Goal: Task Accomplishment & Management: Use online tool/utility

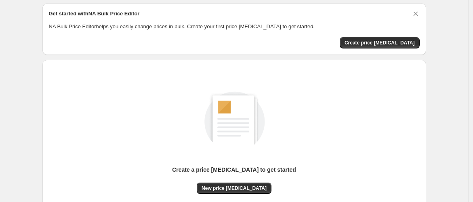
scroll to position [100, 0]
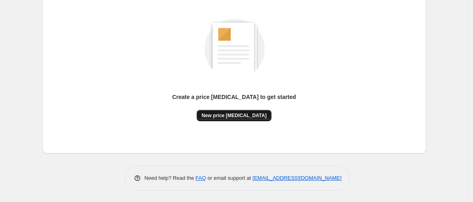
click at [243, 110] on button "New price [MEDICAL_DATA]" at bounding box center [234, 115] width 75 height 11
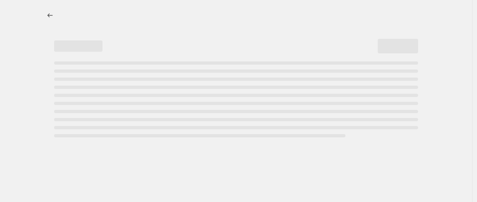
select select "percentage"
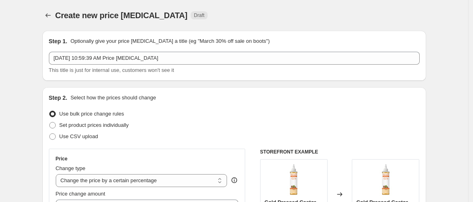
scroll to position [75, 0]
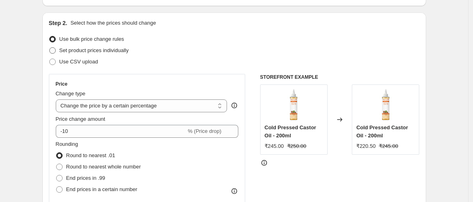
click at [54, 53] on span at bounding box center [52, 50] width 6 height 6
click at [50, 48] on input "Set product prices individually" at bounding box center [49, 47] width 0 height 0
radio input "true"
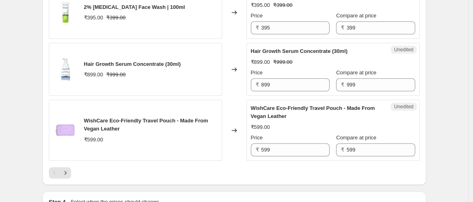
scroll to position [1271, 0]
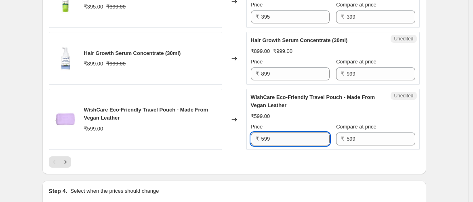
click at [283, 132] on input "599" at bounding box center [295, 138] width 68 height 13
type input "598"
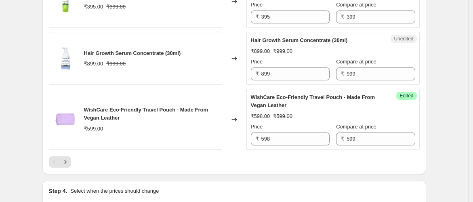
click at [317, 156] on div at bounding box center [234, 161] width 371 height 11
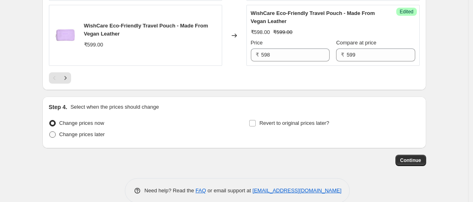
click at [56, 131] on span at bounding box center [52, 134] width 6 height 6
click at [50, 131] on input "Change prices later" at bounding box center [49, 131] width 0 height 0
radio input "true"
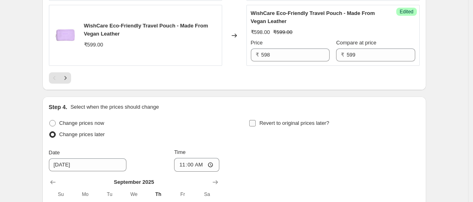
click at [255, 120] on input "Revert to original prices later?" at bounding box center [252, 123] width 6 height 6
checkbox input "true"
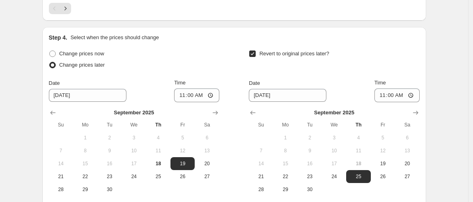
scroll to position [1430, 0]
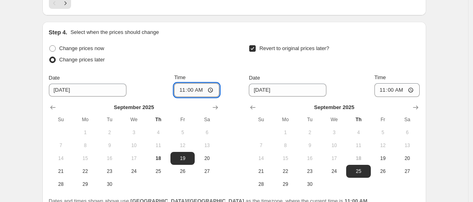
click at [210, 83] on input "11:00" at bounding box center [196, 90] width 45 height 14
type input "11:02"
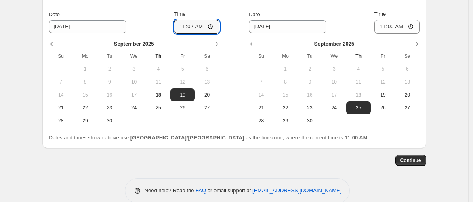
scroll to position [1419, 0]
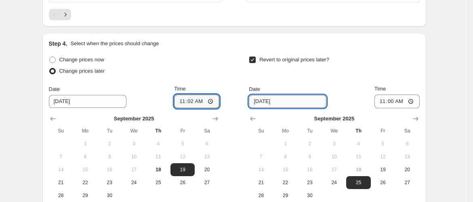
click at [280, 95] on input "[DATE]" at bounding box center [288, 101] width 78 height 13
click at [275, 95] on input "[DATE]" at bounding box center [288, 101] width 78 height 13
click at [260, 95] on input "[DATE]" at bounding box center [288, 101] width 78 height 13
click at [313, 95] on input "[DATE]" at bounding box center [288, 101] width 78 height 13
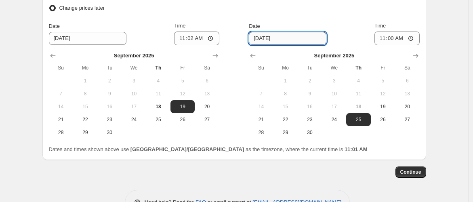
scroll to position [1493, 0]
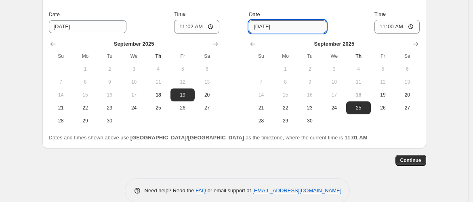
click at [266, 20] on input "[DATE]" at bounding box center [288, 26] width 78 height 13
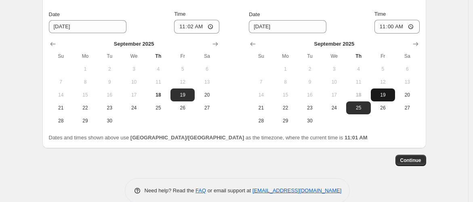
click at [391, 92] on span "19" at bounding box center [383, 95] width 18 height 6
type input "[DATE]"
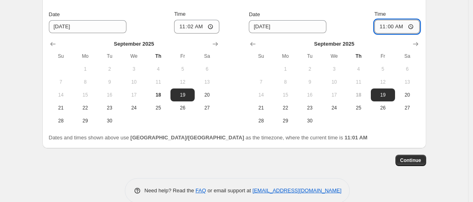
click at [400, 20] on input "11:00" at bounding box center [396, 27] width 45 height 14
click at [414, 20] on input "11:00" at bounding box center [396, 27] width 45 height 14
type input "11:05"
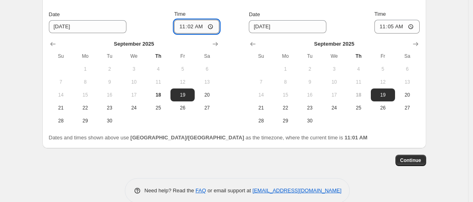
click at [214, 20] on input "11:02" at bounding box center [196, 27] width 45 height 14
type input "11:05"
click at [412, 20] on input "11:05" at bounding box center [396, 27] width 45 height 14
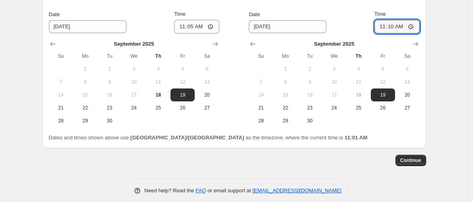
type input "11:10"
click at [361, 129] on div "Step 4. Select when the prices should change Change prices now Change prices la…" at bounding box center [234, 53] width 384 height 190
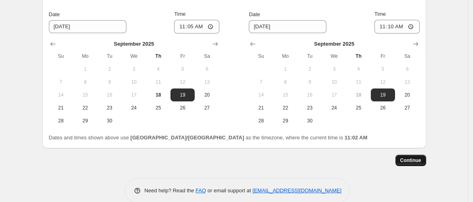
click at [408, 155] on button "Continue" at bounding box center [410, 160] width 31 height 11
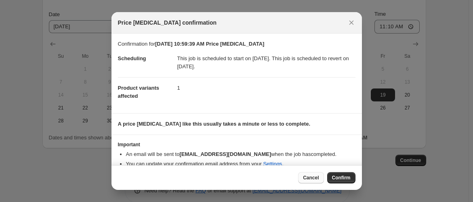
click at [317, 177] on span "Cancel" at bounding box center [311, 177] width 16 height 6
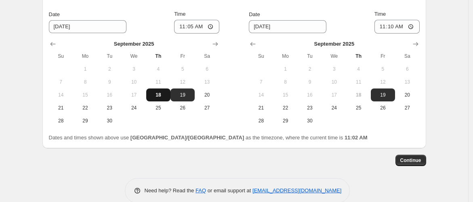
click at [167, 92] on span "18" at bounding box center [158, 95] width 18 height 6
type input "[DATE]"
click at [366, 92] on span "18" at bounding box center [358, 95] width 18 height 6
type input "[DATE]"
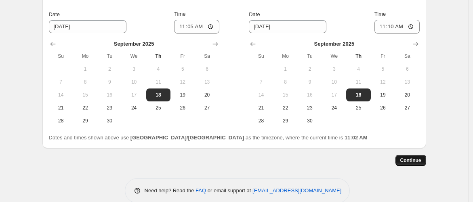
click at [412, 157] on span "Continue" at bounding box center [410, 160] width 21 height 6
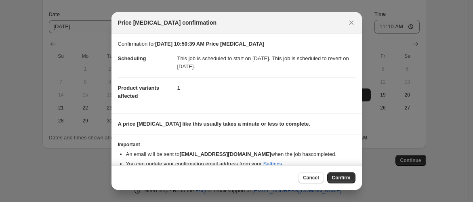
scroll to position [10, 0]
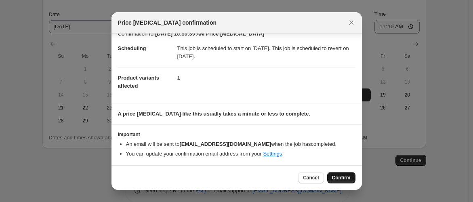
click at [341, 178] on span "Confirm" at bounding box center [341, 177] width 19 height 6
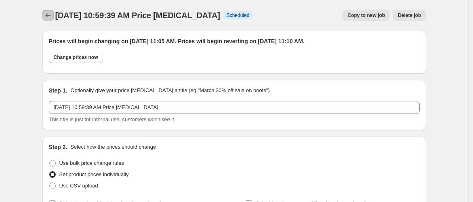
click at [47, 12] on icon "Price change jobs" at bounding box center [48, 15] width 8 height 8
